Goal: Find contact information: Find contact information

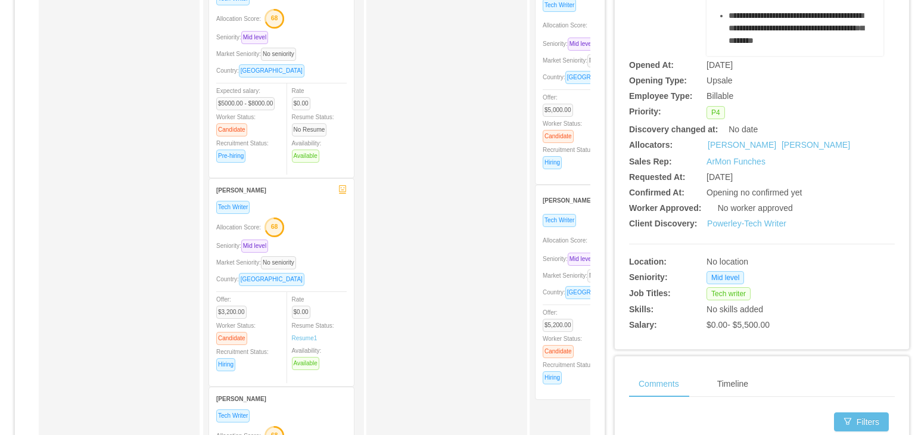
scroll to position [134, 0]
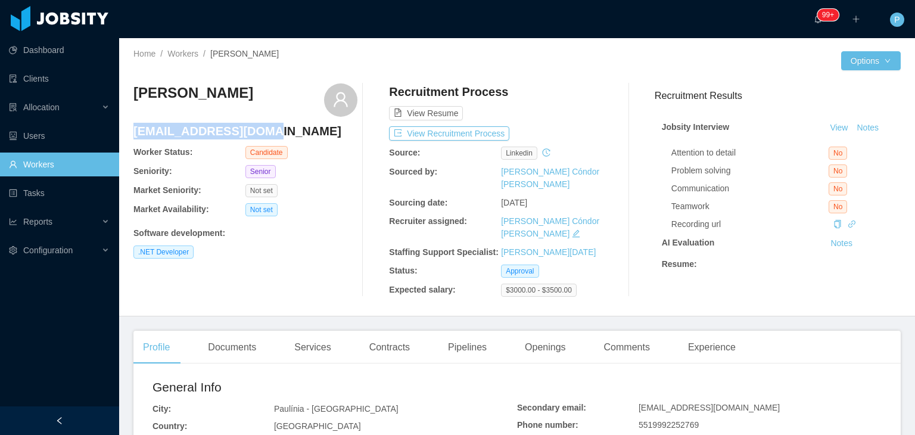
drag, startPoint x: 268, startPoint y: 130, endPoint x: 134, endPoint y: 131, distance: 134.1
click at [134, 131] on h4 "dancamillo@gmail.com" at bounding box center [246, 131] width 224 height 17
copy h4 "dancamillo@gmail.com"
